Goal: Transaction & Acquisition: Purchase product/service

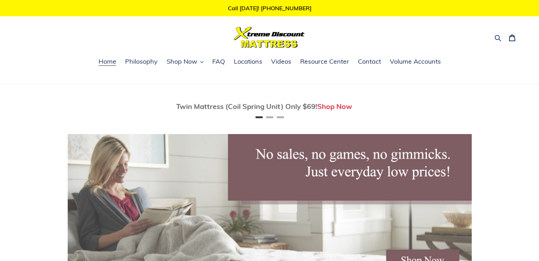
click at [495, 39] on icon "button" at bounding box center [497, 38] width 6 height 6
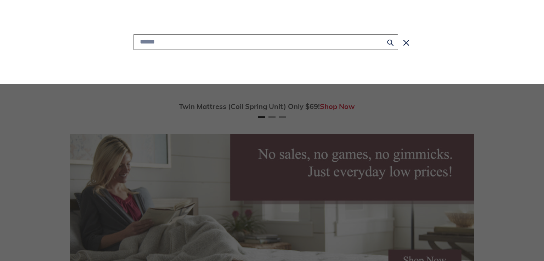
click at [230, 42] on input "Search" at bounding box center [265, 42] width 265 height 16
click at [251, 40] on input "Search" at bounding box center [265, 42] width 265 height 16
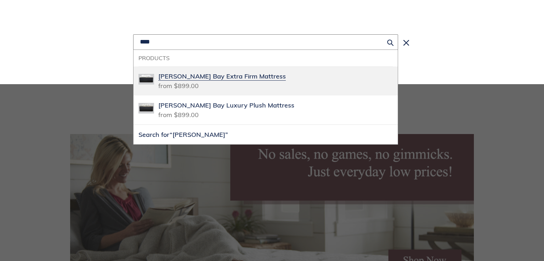
type input "****"
click at [247, 78] on span "[PERSON_NAME] Bay Extra Firm Mattress" at bounding box center [221, 77] width 127 height 8
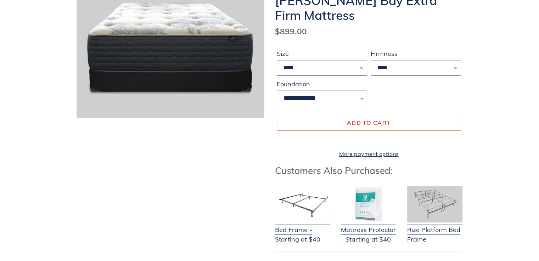
scroll to position [35, 0]
